Goal: Information Seeking & Learning: Learn about a topic

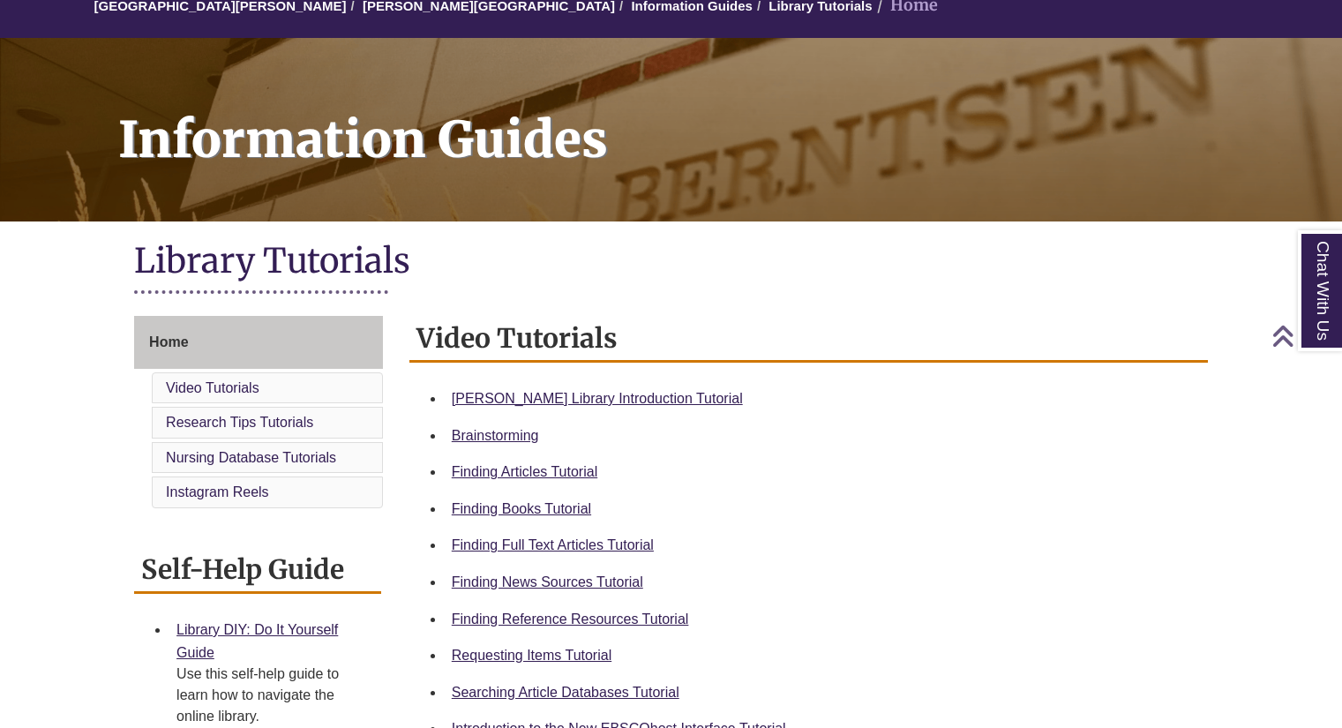
scroll to position [179, 0]
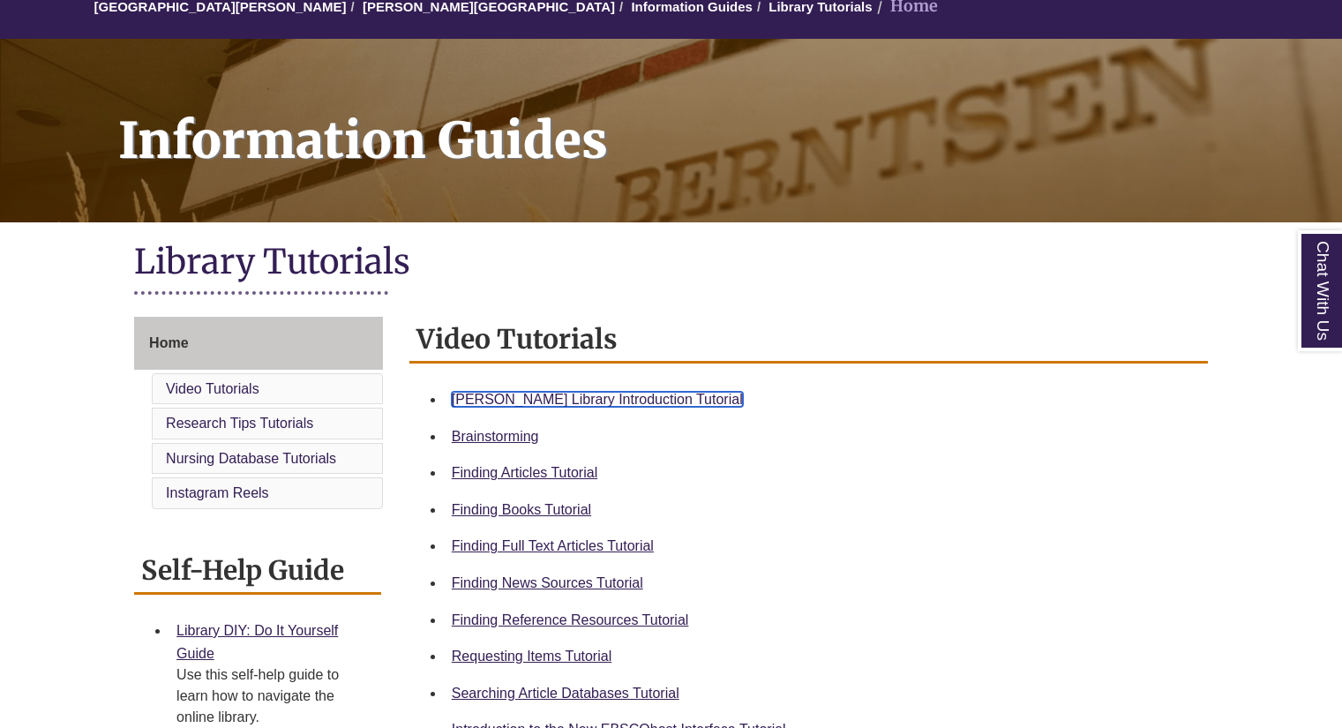
click at [614, 395] on link "Berntsen Library Introduction Tutorial" at bounding box center [597, 399] width 291 height 15
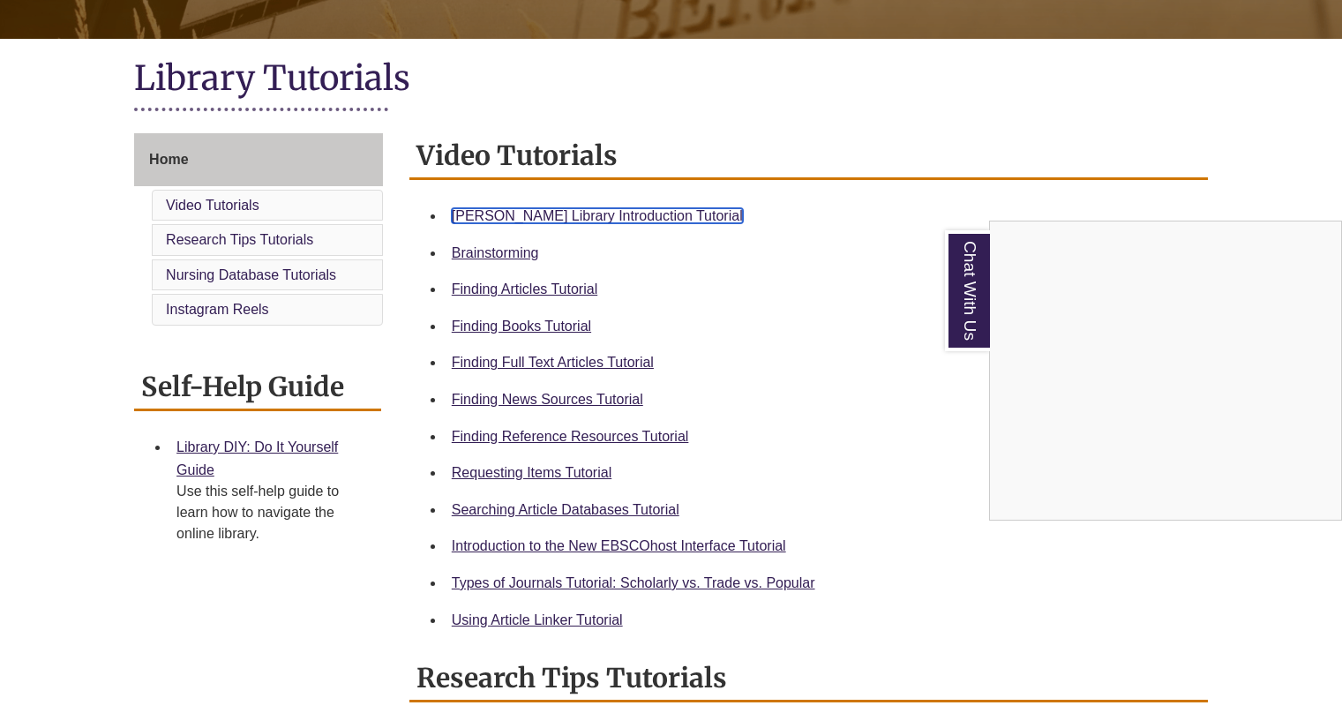
scroll to position [364, 0]
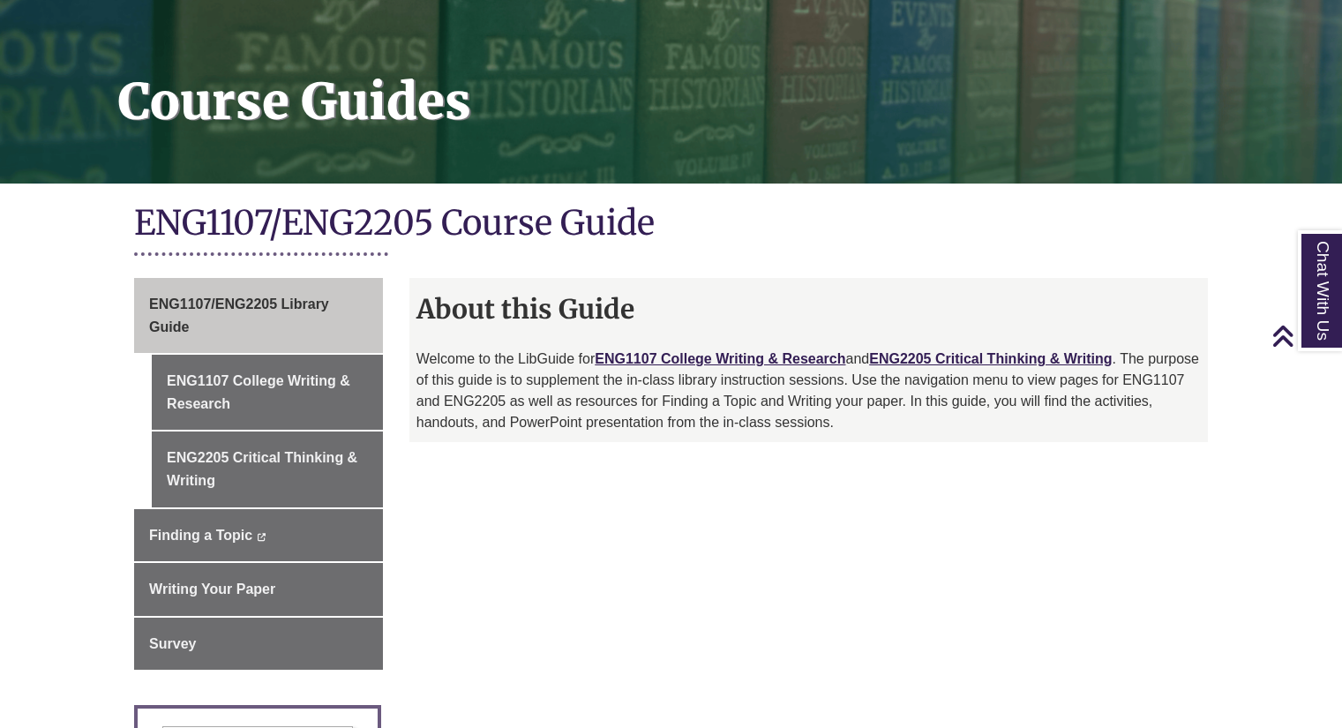
scroll to position [216, 0]
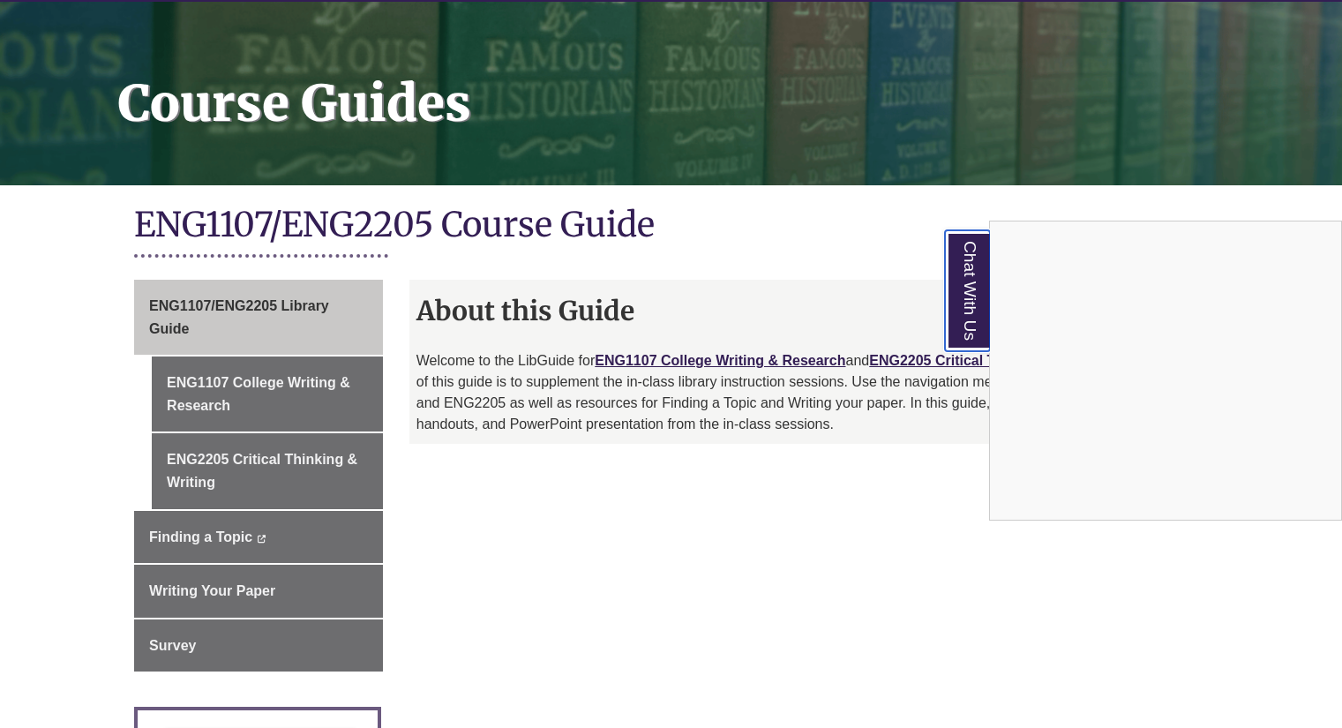
click at [975, 305] on link "Chat With Us" at bounding box center [967, 290] width 45 height 121
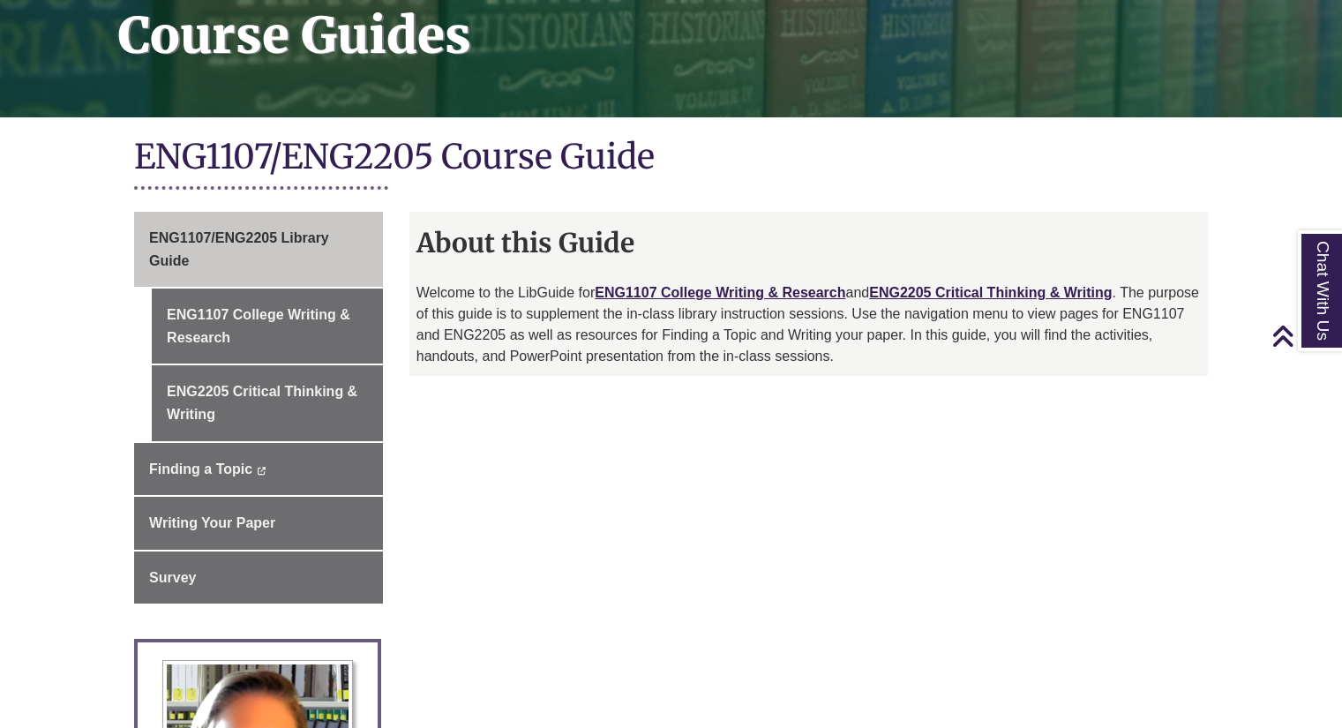
scroll to position [286, 0]
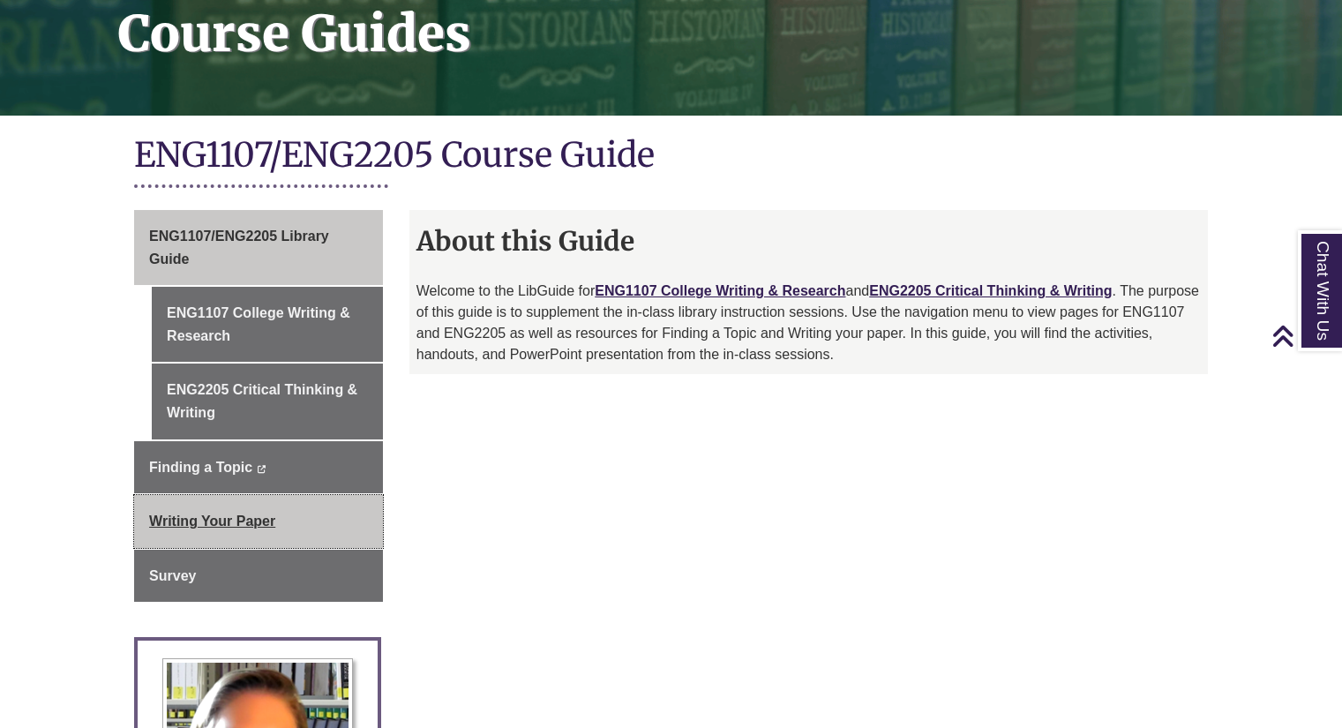
click at [247, 514] on link "Writing Your Paper" at bounding box center [258, 521] width 249 height 53
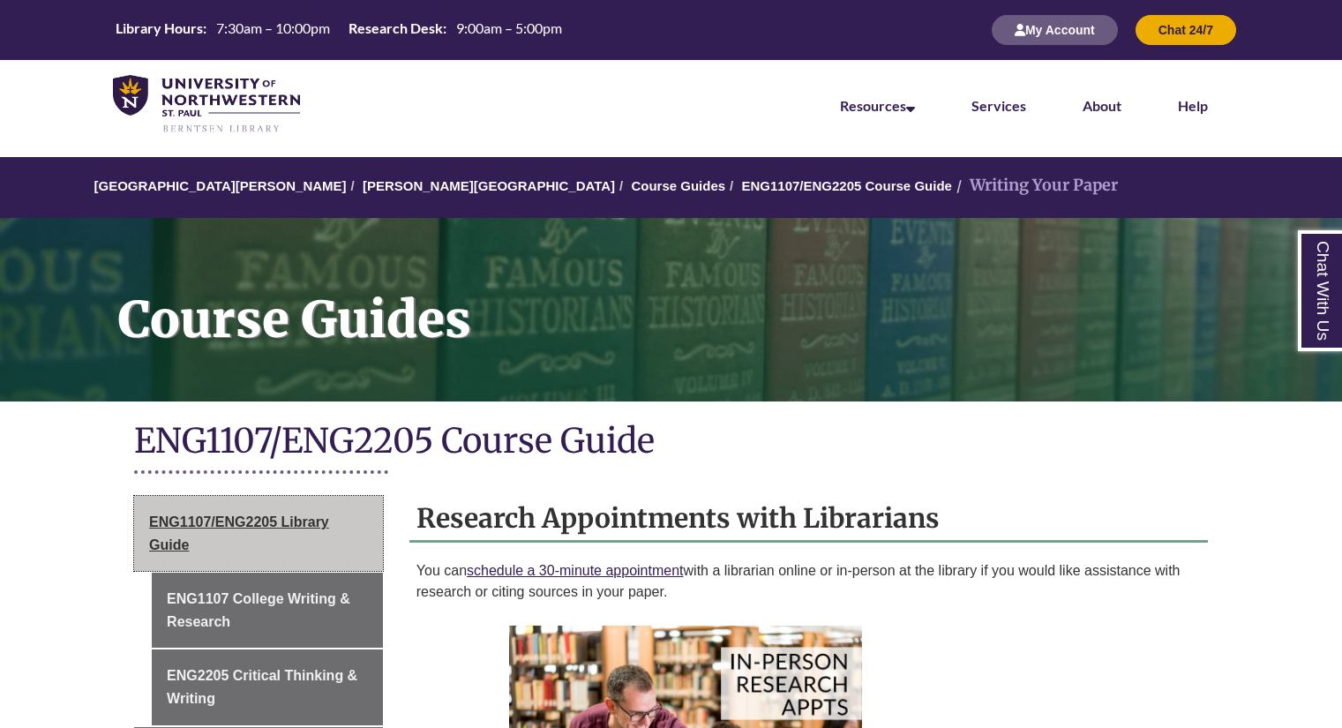
click at [273, 532] on link "ENG1107/ENG2205 Library Guide" at bounding box center [258, 533] width 249 height 75
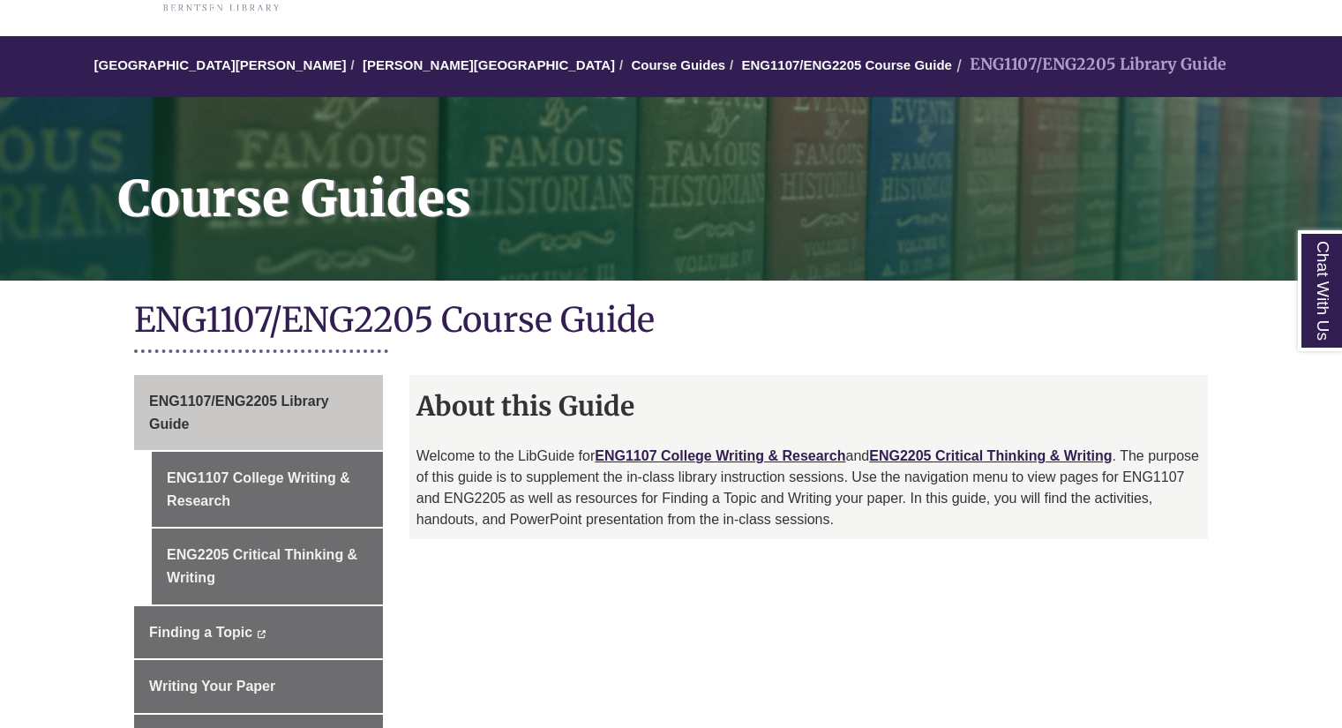
scroll to position [122, 0]
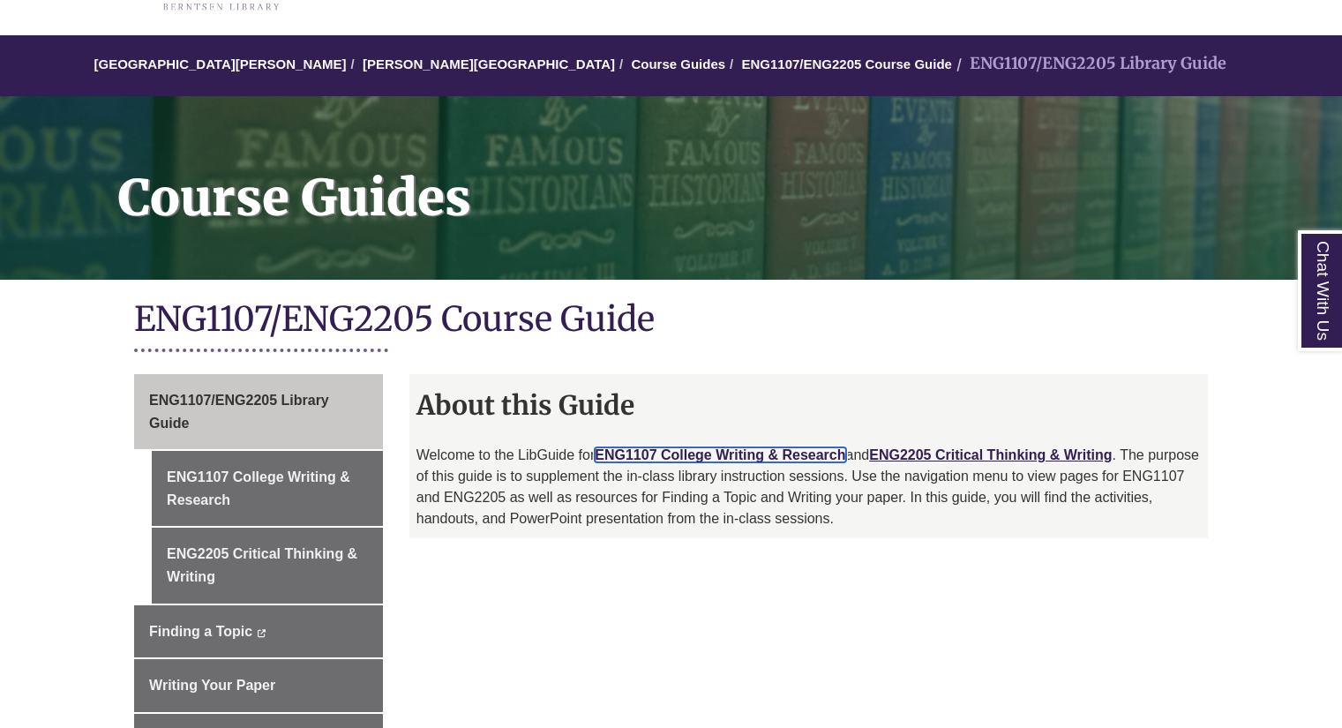
click at [702, 456] on link "ENG1107 College Writing & Research" at bounding box center [720, 454] width 251 height 15
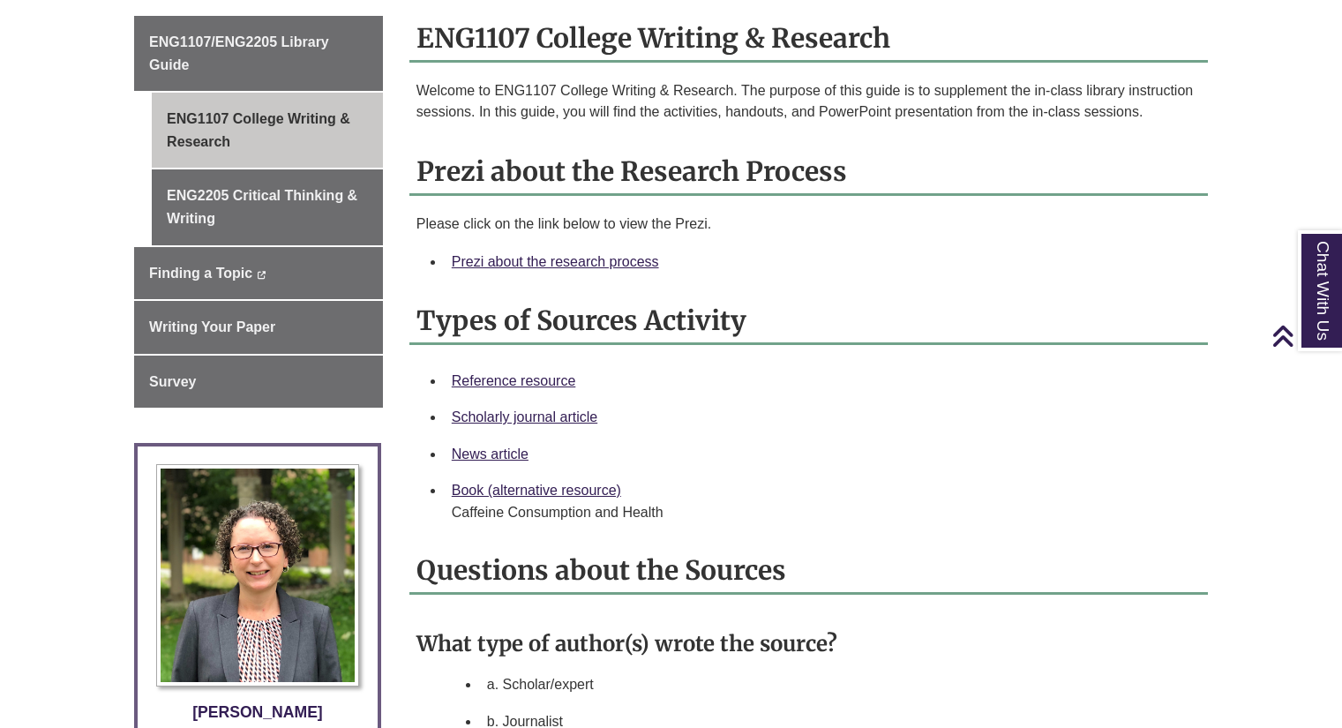
scroll to position [481, 0]
click at [627, 260] on link "Prezi about the research process" at bounding box center [555, 260] width 207 height 15
